Goal: Information Seeking & Learning: Find specific fact

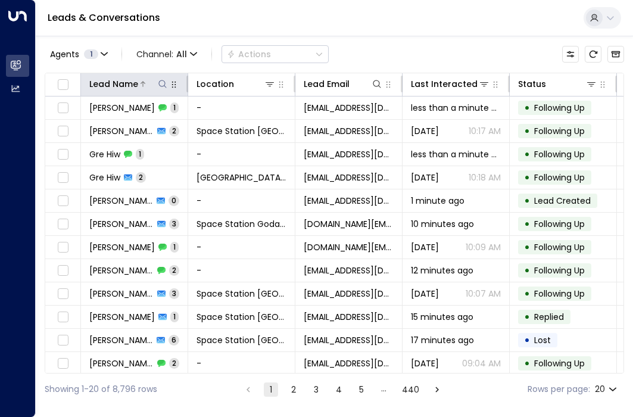
click at [160, 86] on icon at bounding box center [163, 84] width 10 height 10
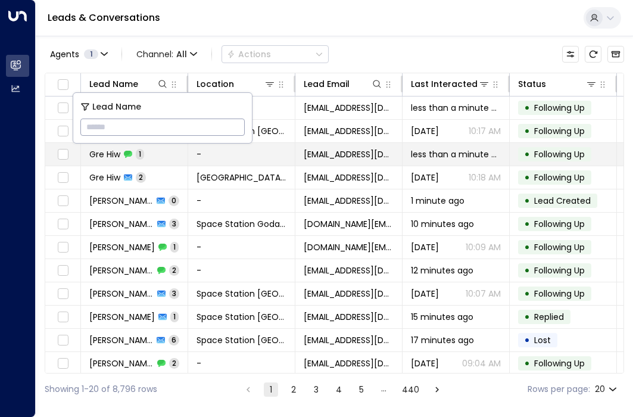
click at [168, 155] on td "Gre Hiw 1" at bounding box center [134, 154] width 107 height 23
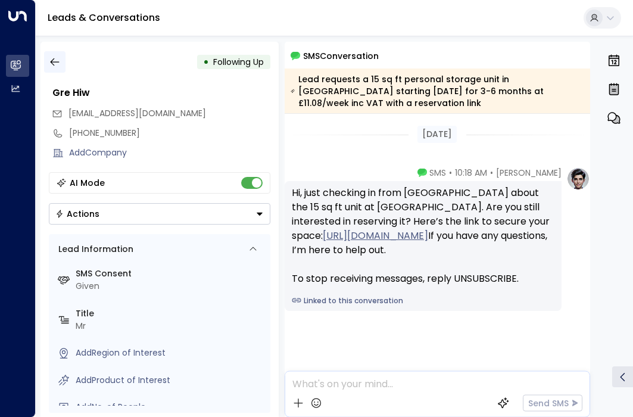
click at [63, 67] on button "button" at bounding box center [54, 61] width 21 height 21
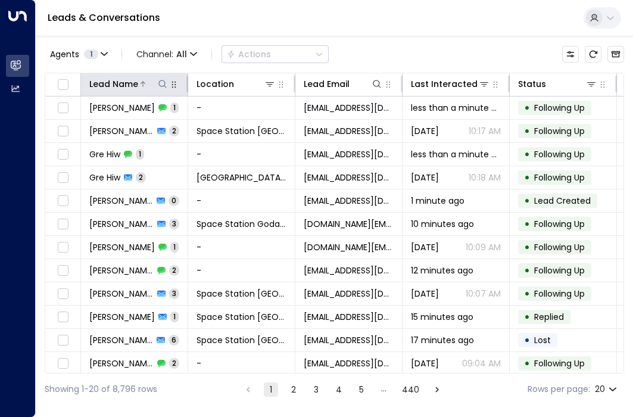
click at [166, 84] on icon at bounding box center [163, 84] width 10 height 10
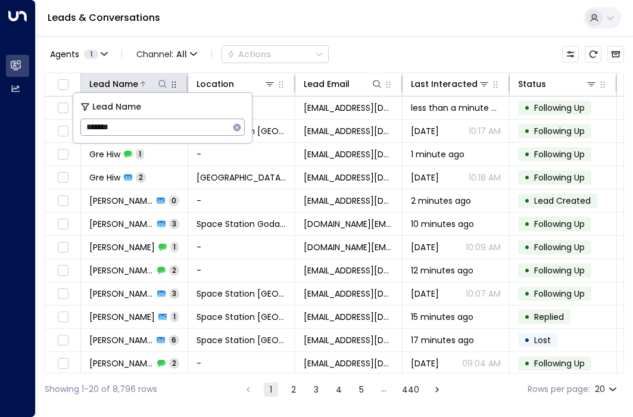
type input "*******"
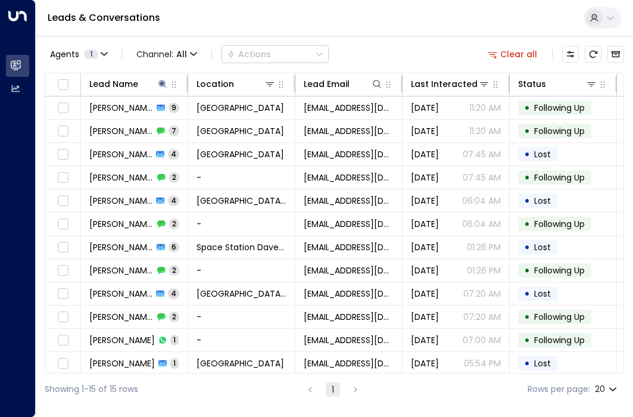
click at [384, 45] on div "Agents 1 Channel: All Actions Clear all" at bounding box center [335, 54] width 580 height 25
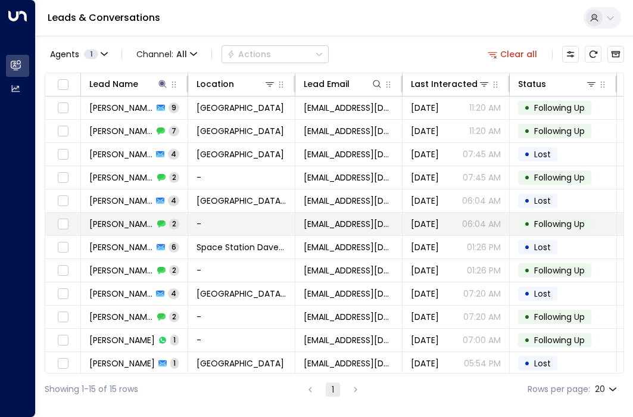
click at [219, 225] on td "-" at bounding box center [241, 224] width 107 height 23
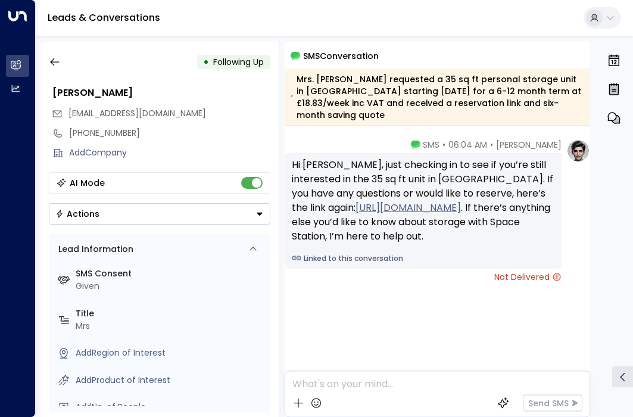
scroll to position [306, 0]
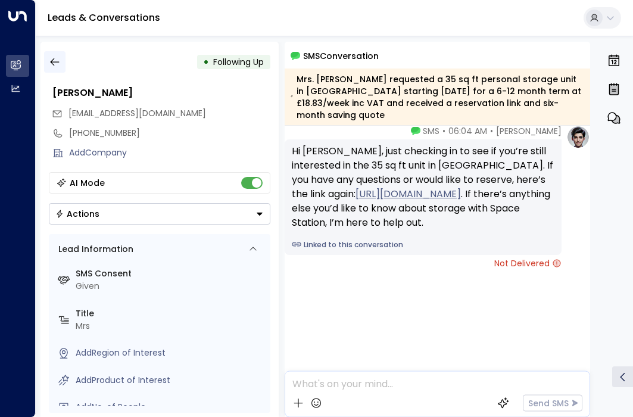
click at [48, 65] on button "button" at bounding box center [54, 61] width 21 height 21
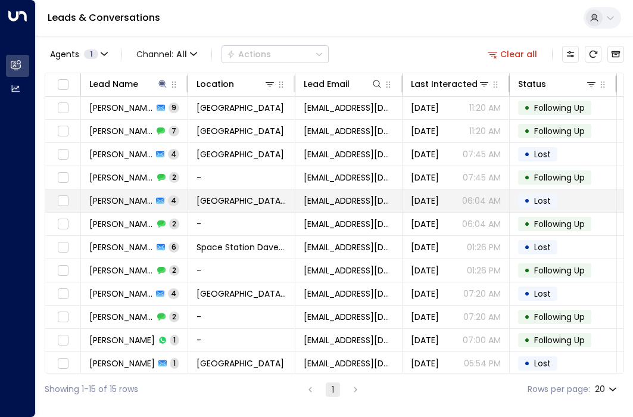
drag, startPoint x: 189, startPoint y: 213, endPoint x: 188, endPoint y: 206, distance: 6.8
click at [188, 206] on td "Tina Edwards 4" at bounding box center [134, 200] width 107 height 23
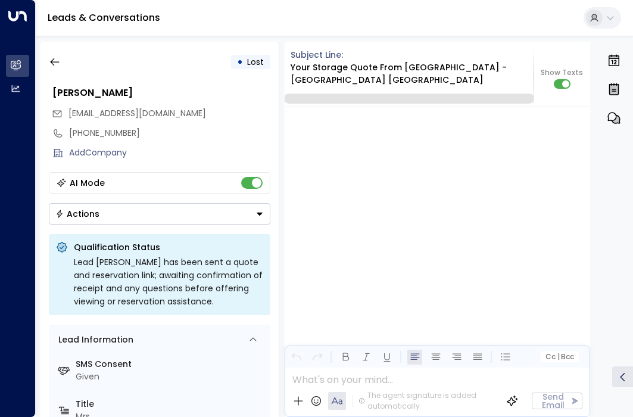
scroll to position [2067, 0]
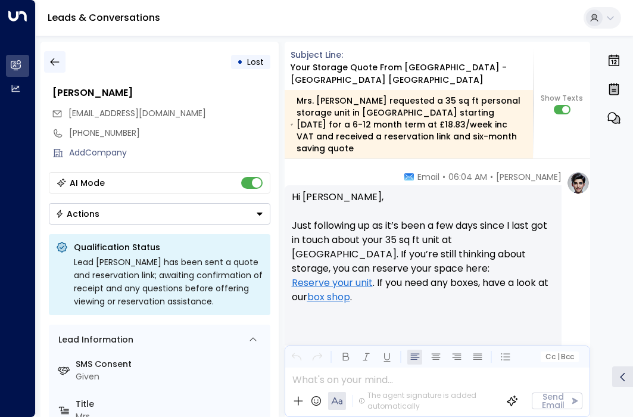
click at [61, 64] on button "button" at bounding box center [54, 61] width 21 height 21
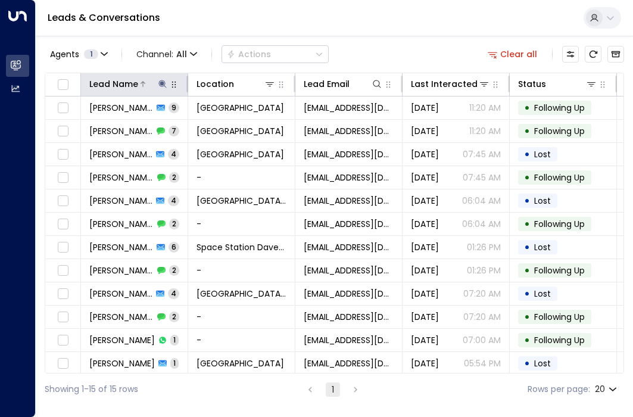
click at [163, 82] on icon at bounding box center [162, 84] width 8 height 8
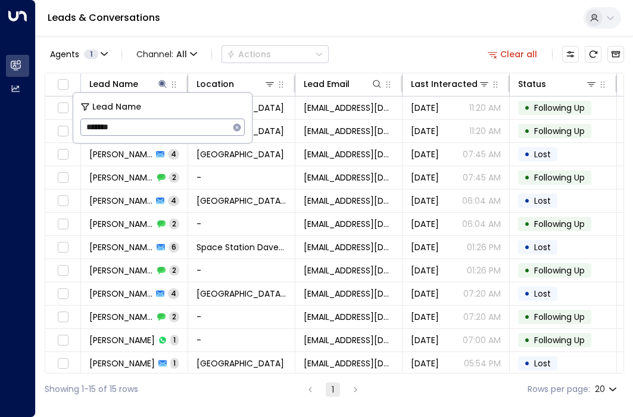
click at [236, 122] on button "button" at bounding box center [236, 127] width 15 height 15
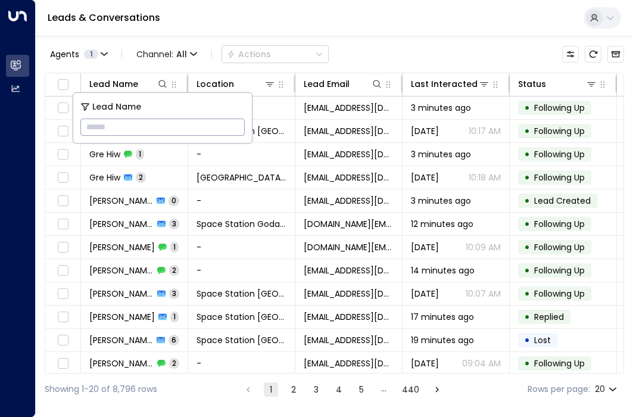
click at [148, 127] on input "text" at bounding box center [162, 127] width 164 height 22
type input "******"
click at [296, 42] on div "Agents 1 Channel: All Actions" at bounding box center [187, 54] width 284 height 24
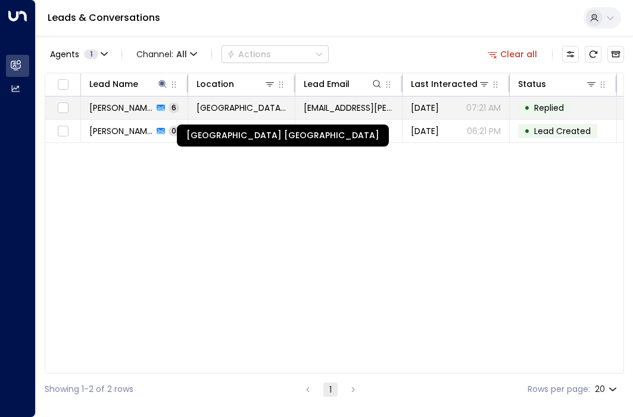
click at [209, 102] on span "[GEOGRAPHIC_DATA] [GEOGRAPHIC_DATA]" at bounding box center [242, 108] width 90 height 12
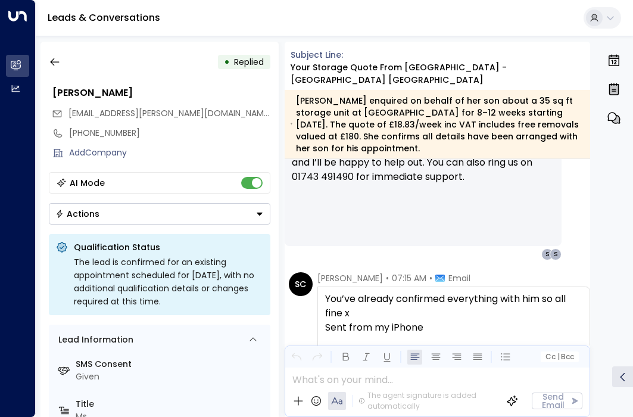
scroll to position [1730, 0]
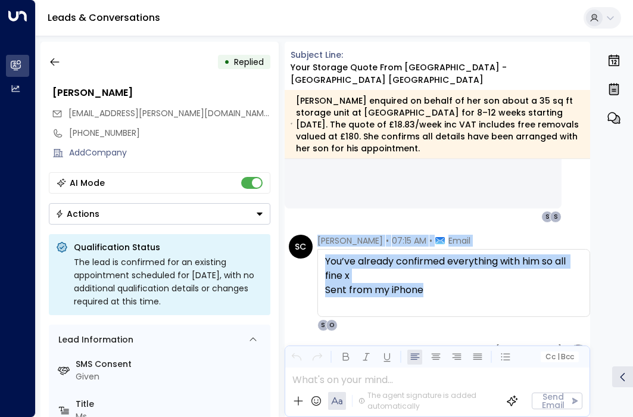
drag, startPoint x: 441, startPoint y: 284, endPoint x: 302, endPoint y: 251, distance: 142.6
click at [302, 251] on div "SC Serena Cullen • 07:15 AM • Email You’ve already confirmed everything with hi…" at bounding box center [440, 283] width 302 height 96
click at [334, 254] on div "You’ve already confirmed everything with him so all fine x Sent from my iPhone" at bounding box center [454, 282] width 258 height 57
click at [337, 254] on div "You’ve already confirmed everything with him so all fine x Sent from my iPhone" at bounding box center [454, 282] width 258 height 57
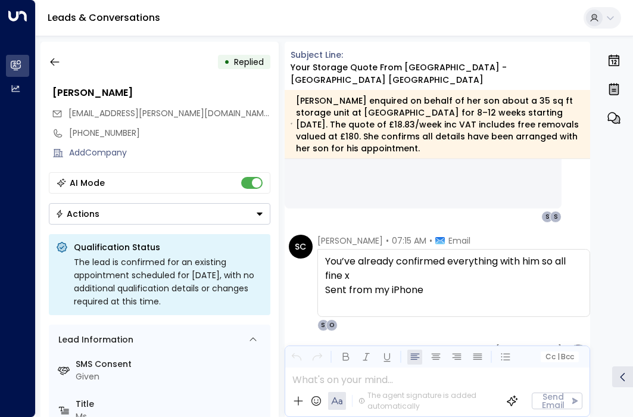
click at [334, 254] on div "You’ve already confirmed everything with him so all fine x Sent from my iPhone" at bounding box center [454, 282] width 258 height 57
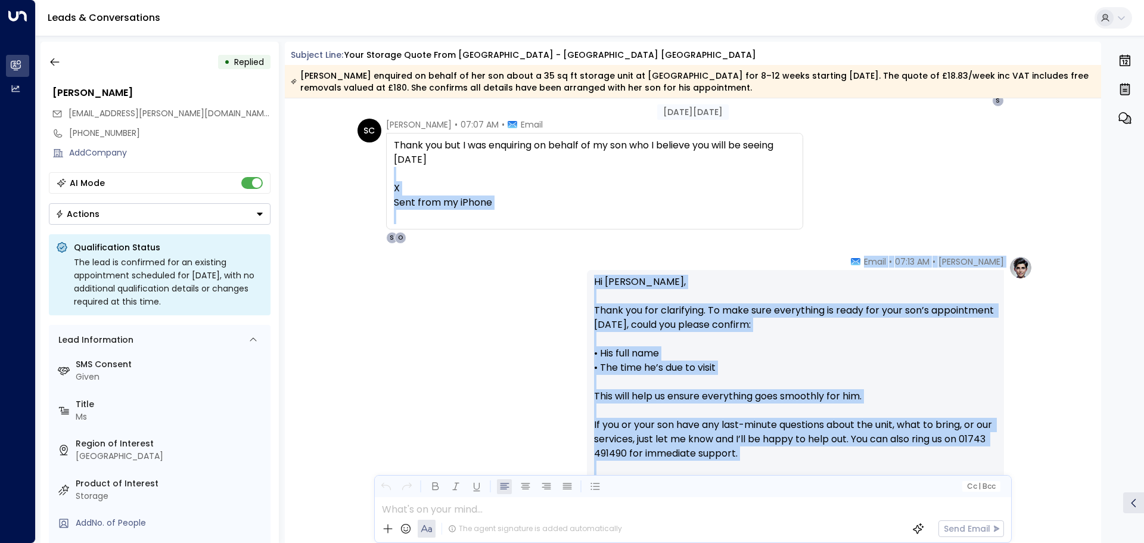
scroll to position [1250, 0]
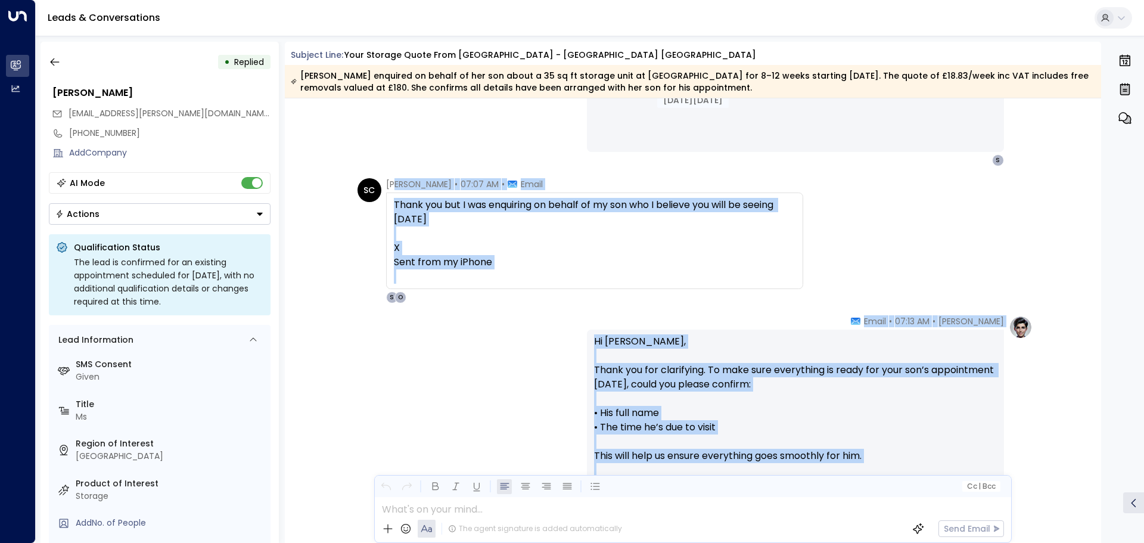
drag, startPoint x: 503, startPoint y: 237, endPoint x: 394, endPoint y: 190, distance: 118.2
drag, startPoint x: 416, startPoint y: 197, endPoint x: 402, endPoint y: 207, distance: 17.0
click at [403, 207] on div "Thank you but I was enquiring on behalf of my son who I believe you will be see…" at bounding box center [594, 241] width 401 height 86
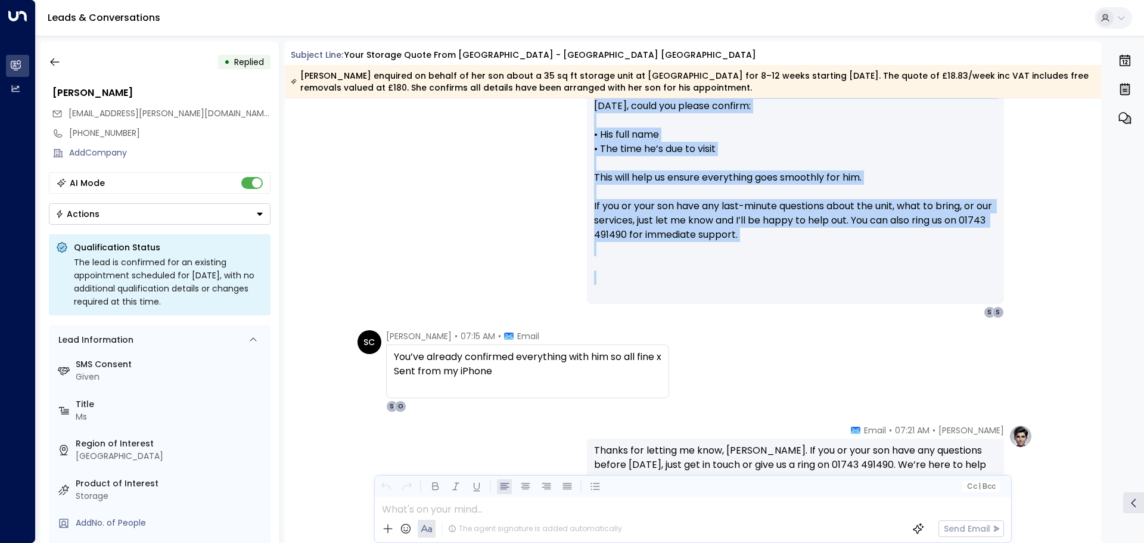
scroll to position [1548, 0]
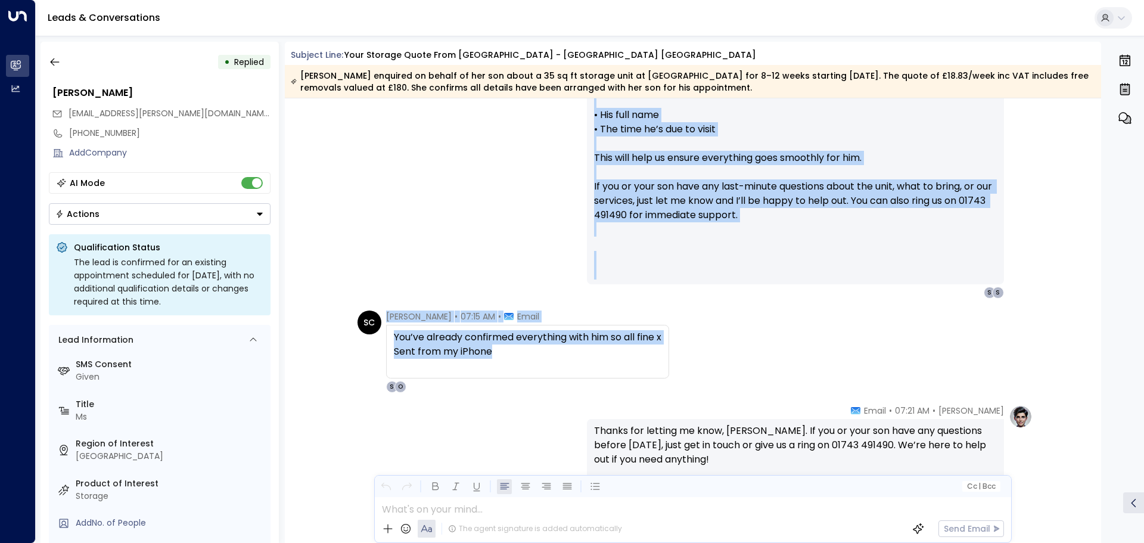
drag, startPoint x: 391, startPoint y: 203, endPoint x: 502, endPoint y: 354, distance: 187.5
copy div "Thank you but I was enquiring on behalf of my son who I believe you will be see…"
click at [63, 54] on button "button" at bounding box center [54, 61] width 21 height 21
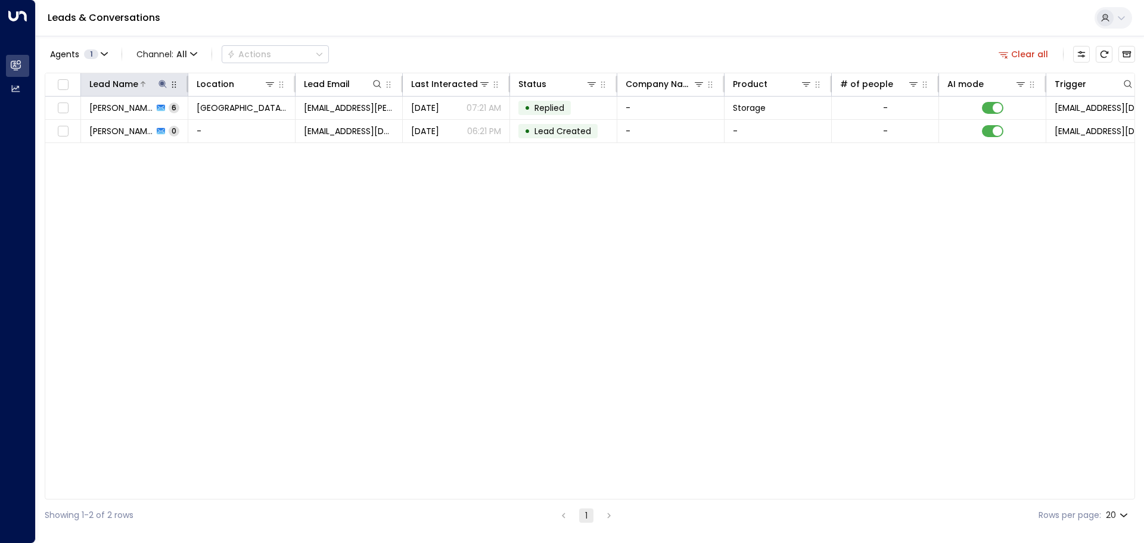
click at [160, 79] on icon at bounding box center [163, 84] width 10 height 10
click at [233, 126] on icon "button" at bounding box center [237, 128] width 10 height 10
click at [230, 126] on input "text" at bounding box center [162, 127] width 164 height 22
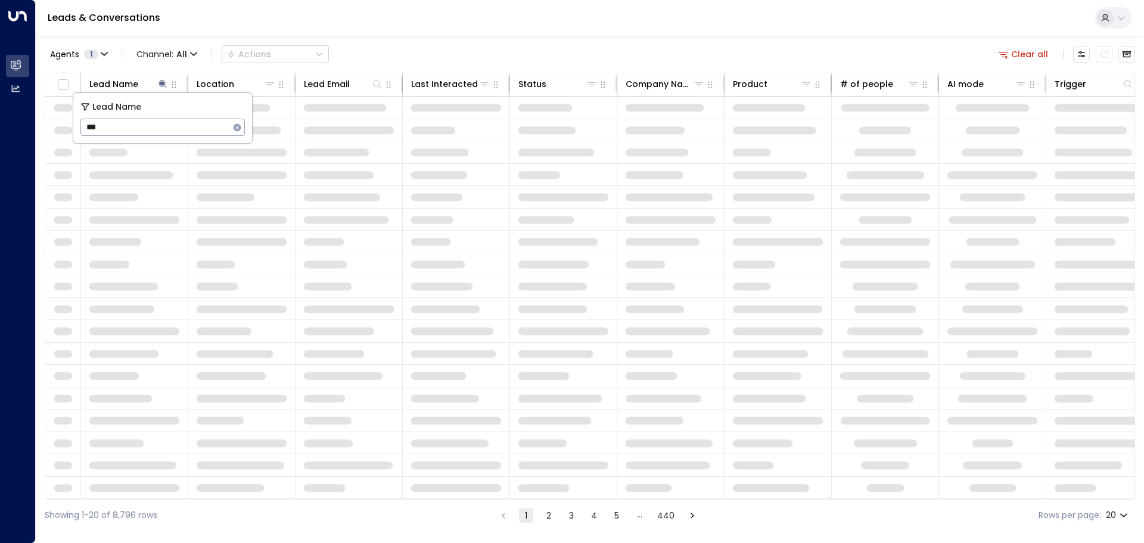
type input "****"
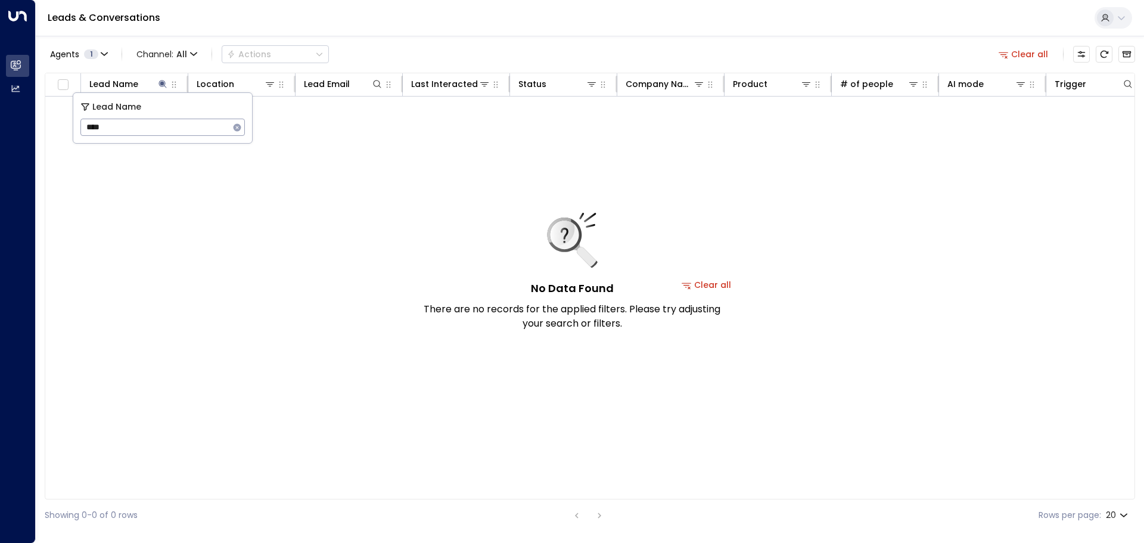
click at [516, 42] on div "Agents 1 Channel: All Actions Clear all" at bounding box center [590, 54] width 1090 height 25
click at [157, 80] on div at bounding box center [153, 84] width 30 height 12
click at [168, 83] on div "Lead Name" at bounding box center [134, 84] width 90 height 14
click at [164, 82] on icon at bounding box center [163, 84] width 10 height 10
drag, startPoint x: 164, startPoint y: 119, endPoint x: 4, endPoint y: 93, distance: 161.7
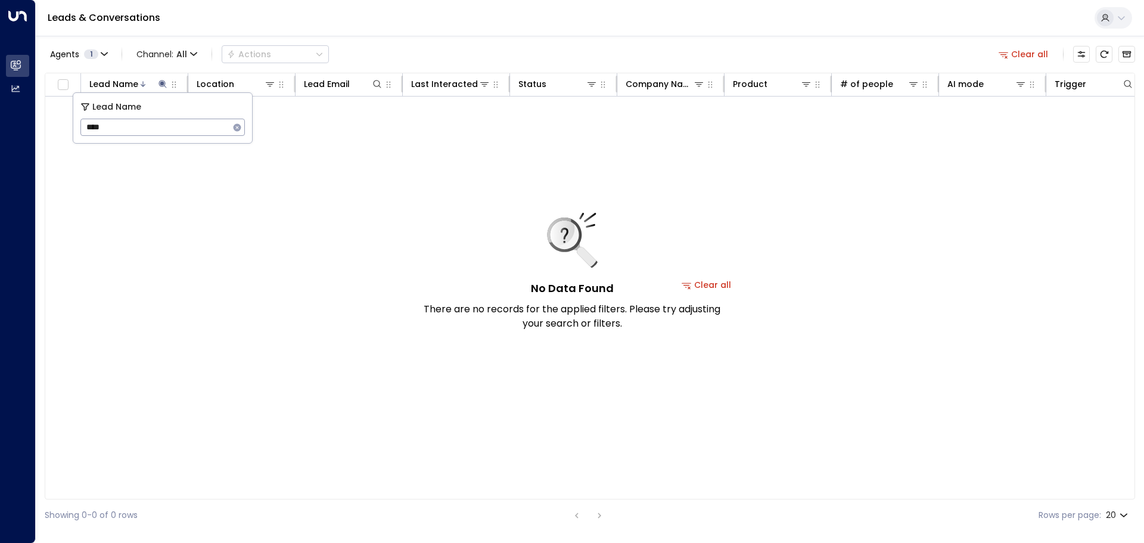
click at [0, 99] on body "Overview Leads & Conversations Leads & Conversations Analytics Analytics Leads …" at bounding box center [572, 265] width 1144 height 531
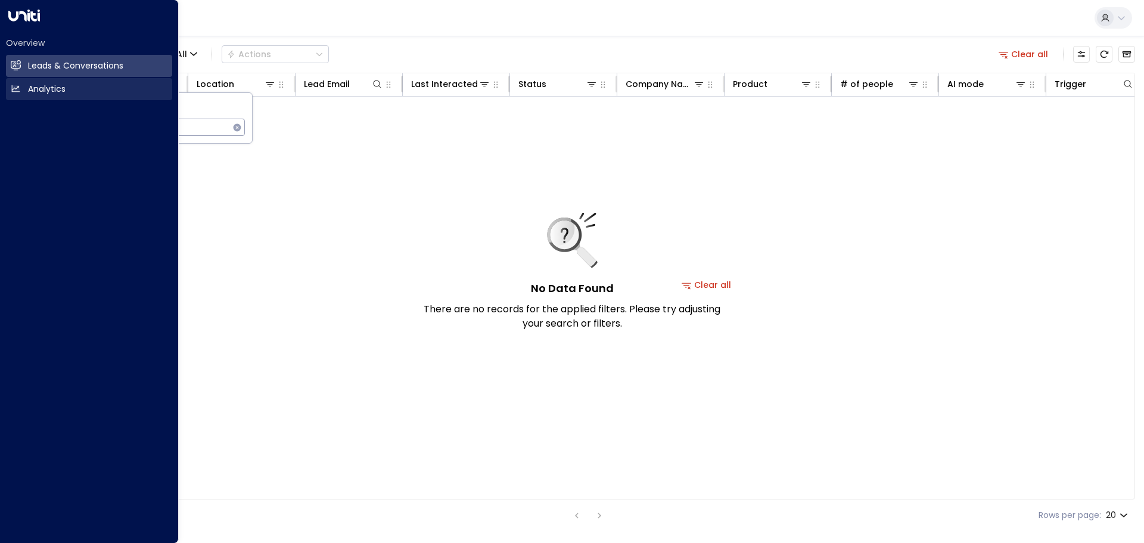
type input "********"
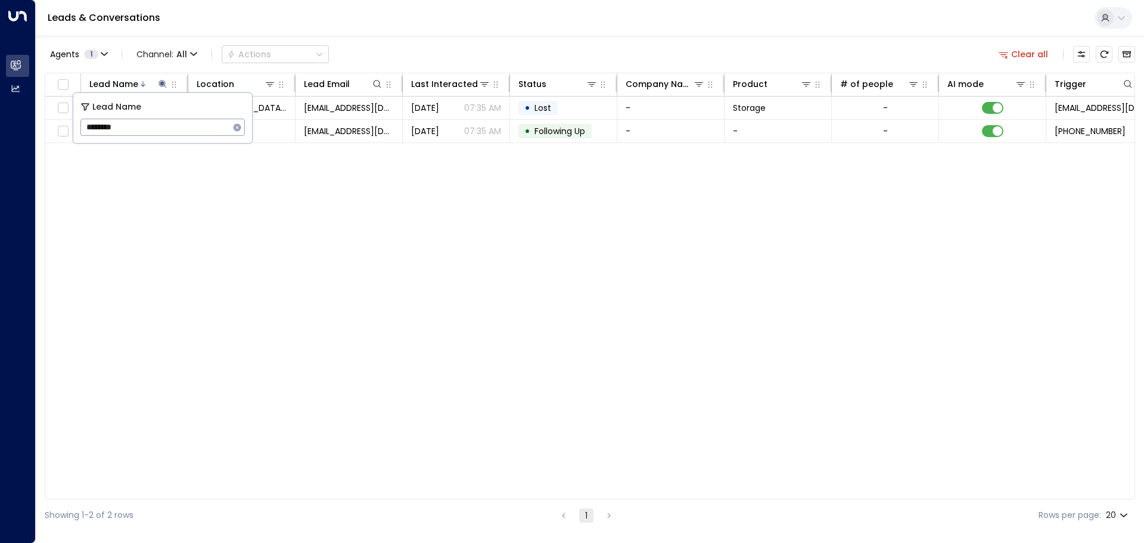
click at [622, 347] on div "Lead Name Location Lead Email Last Interacted Status Company Name Product # of …" at bounding box center [590, 286] width 1090 height 426
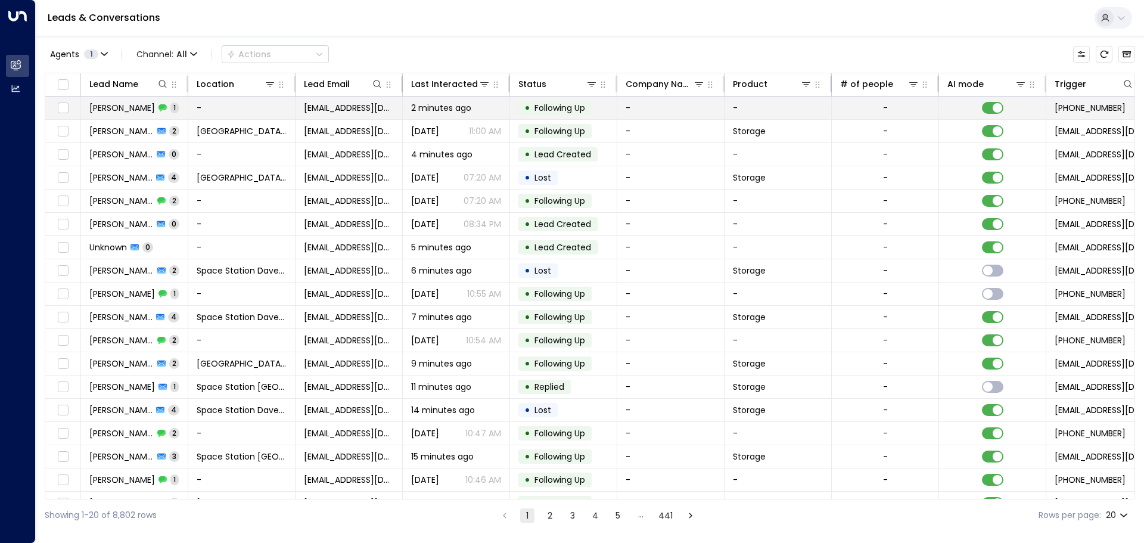
click at [243, 110] on td "-" at bounding box center [241, 107] width 107 height 23
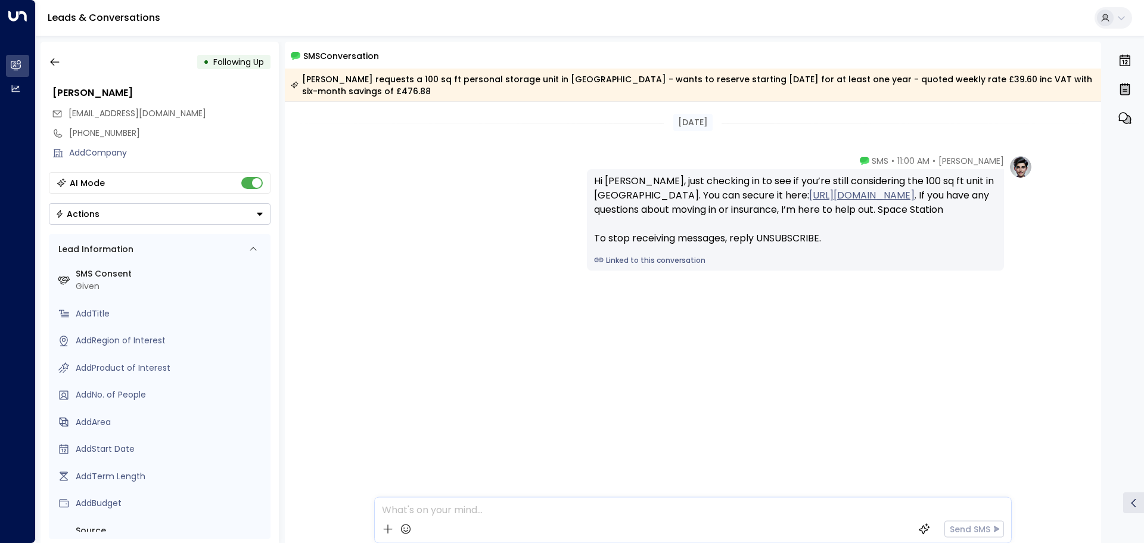
click at [67, 66] on div "• Following Up" at bounding box center [160, 61] width 222 height 21
click at [58, 57] on icon "button" at bounding box center [55, 62] width 12 height 12
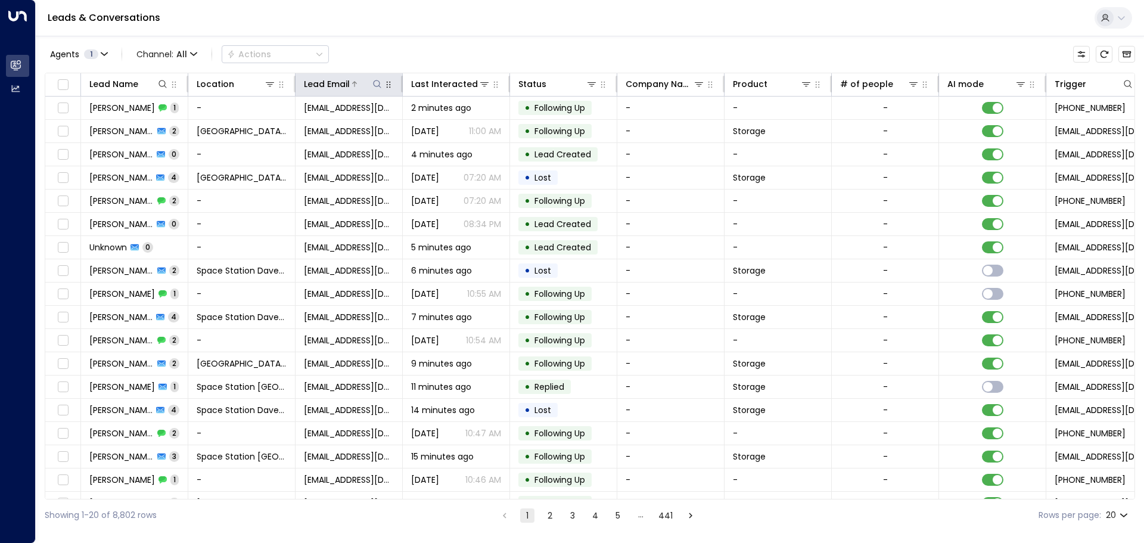
click at [375, 87] on icon at bounding box center [377, 84] width 10 height 10
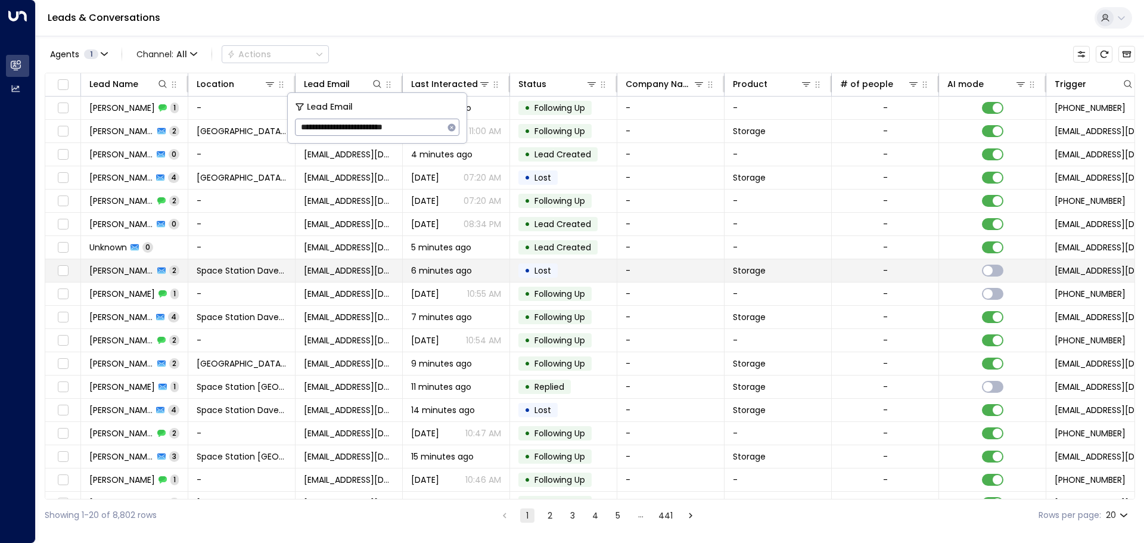
type input "**********"
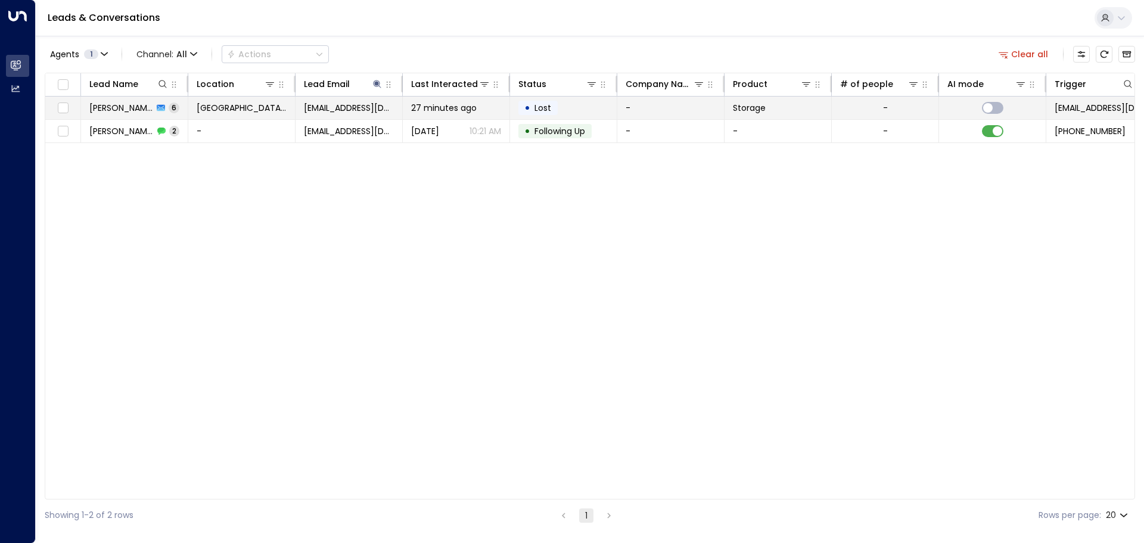
click at [207, 119] on td "[GEOGRAPHIC_DATA] [GEOGRAPHIC_DATA]" at bounding box center [241, 107] width 107 height 23
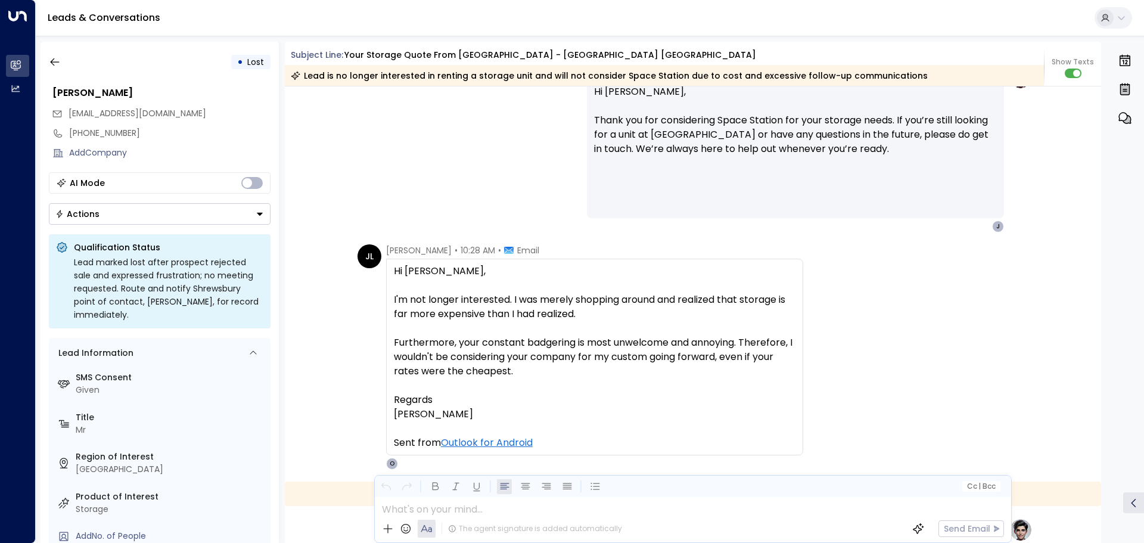
scroll to position [2144, 0]
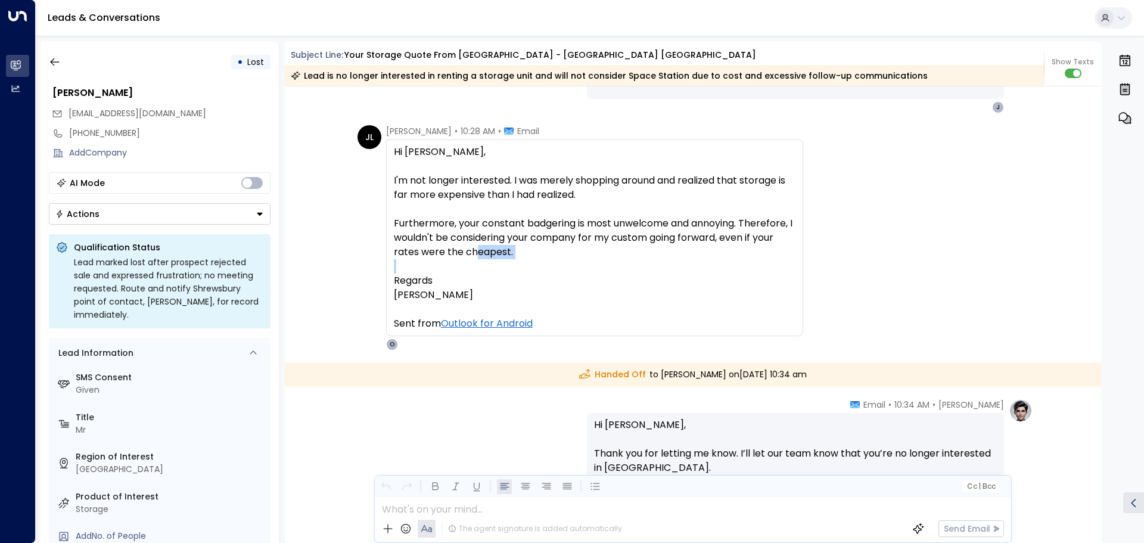
drag, startPoint x: 470, startPoint y: 262, endPoint x: 466, endPoint y: 272, distance: 10.2
click at [466, 272] on div "Hi [PERSON_NAME], I'm not longer interested. I was merely shopping around and r…" at bounding box center [594, 238] width 401 height 186
click at [450, 307] on div at bounding box center [594, 309] width 401 height 14
drag, startPoint x: 173, startPoint y: 116, endPoint x: 67, endPoint y: 114, distance: 106.6
click at [67, 114] on div "[EMAIL_ADDRESS][DOMAIN_NAME]" at bounding box center [161, 114] width 219 height 20
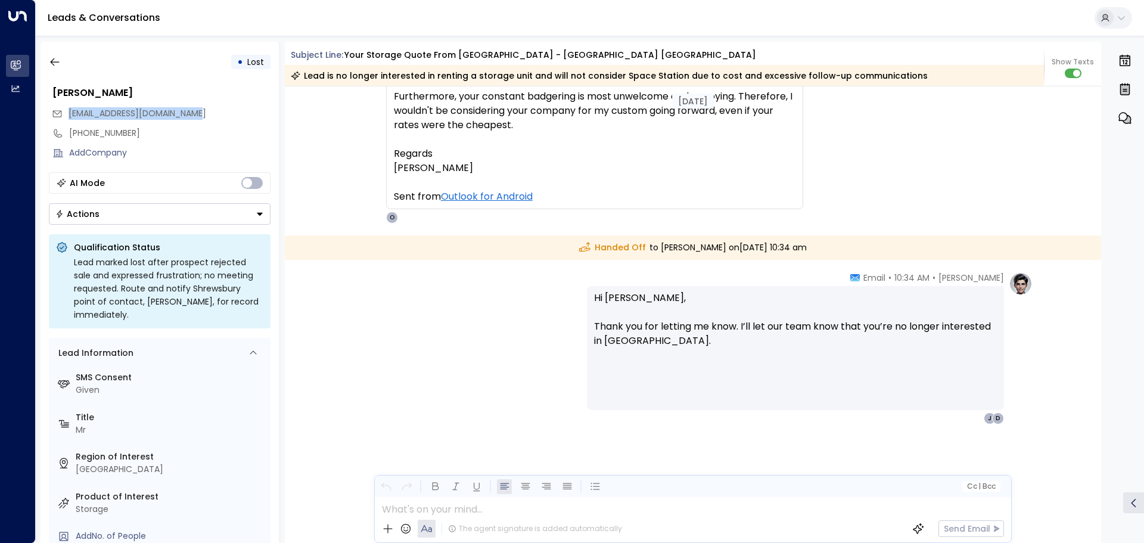
scroll to position [2272, 0]
click at [54, 58] on icon "button" at bounding box center [55, 62] width 12 height 12
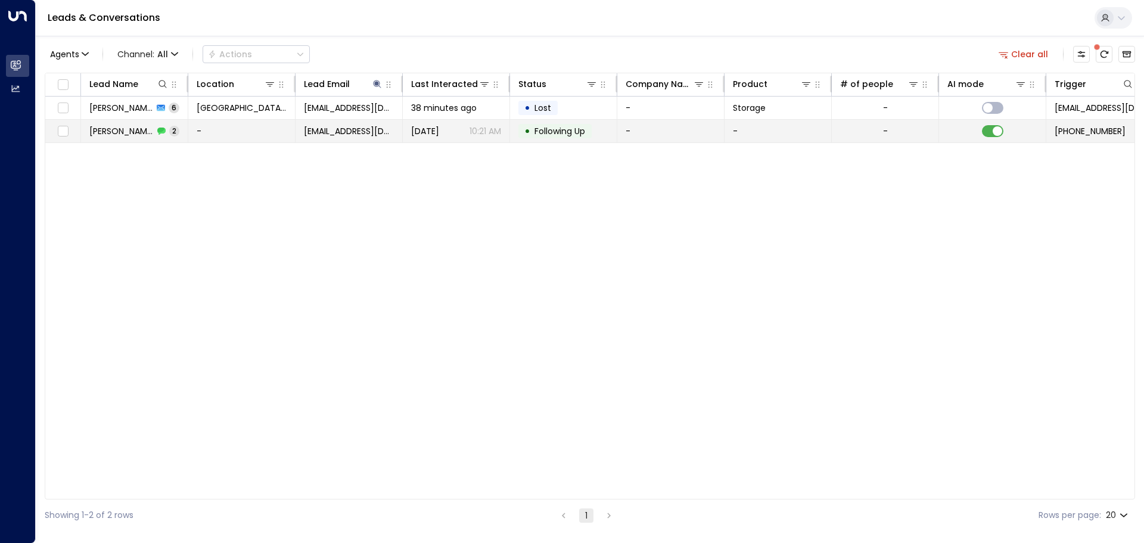
click at [164, 125] on div "[PERSON_NAME] 2" at bounding box center [134, 131] width 90 height 12
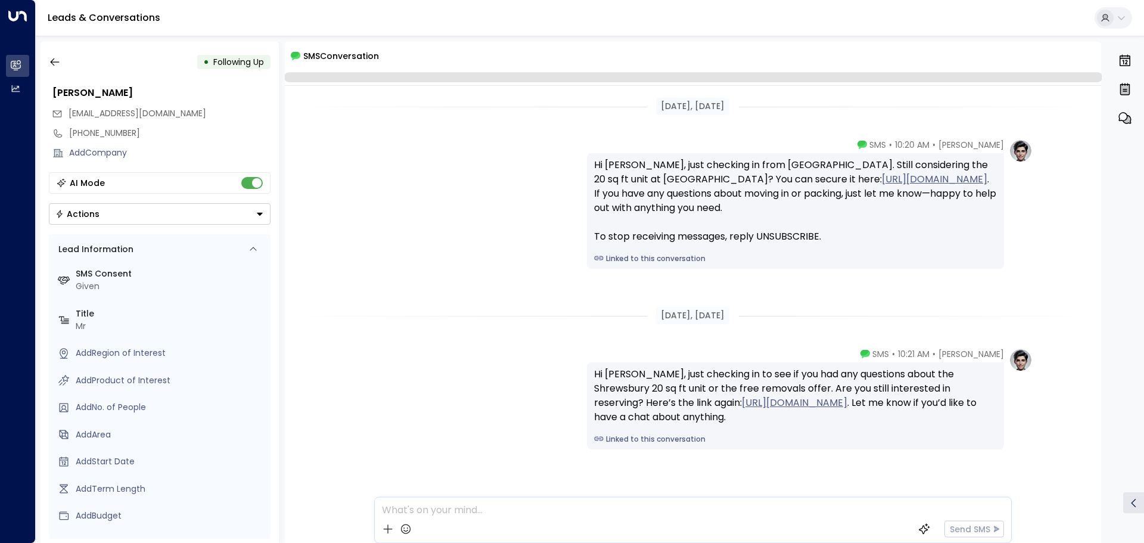
scroll to position [26, 0]
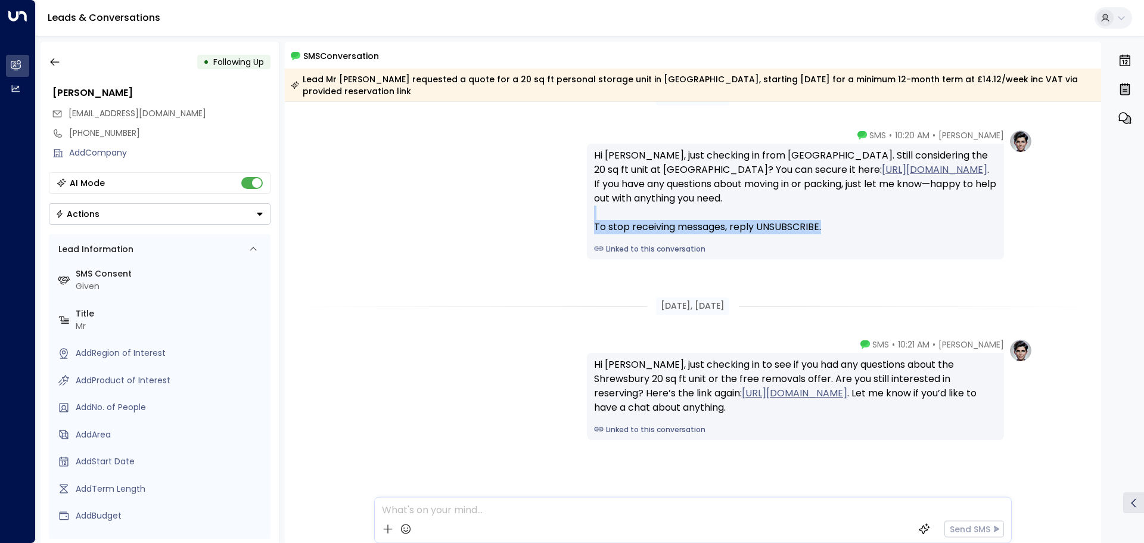
drag, startPoint x: 824, startPoint y: 242, endPoint x: 675, endPoint y: 223, distance: 149.5
click at [681, 224] on div "Hi [PERSON_NAME], just checking in from [GEOGRAPHIC_DATA]. Still considering th…" at bounding box center [795, 202] width 417 height 116
click at [754, 254] on div "Hi [PERSON_NAME], just checking in from [GEOGRAPHIC_DATA]. Still considering th…" at bounding box center [795, 202] width 417 height 116
click at [783, 234] on div "Hi [PERSON_NAME], just checking in from [GEOGRAPHIC_DATA]. Still considering th…" at bounding box center [795, 191] width 403 height 86
